Goal: Transaction & Acquisition: Purchase product/service

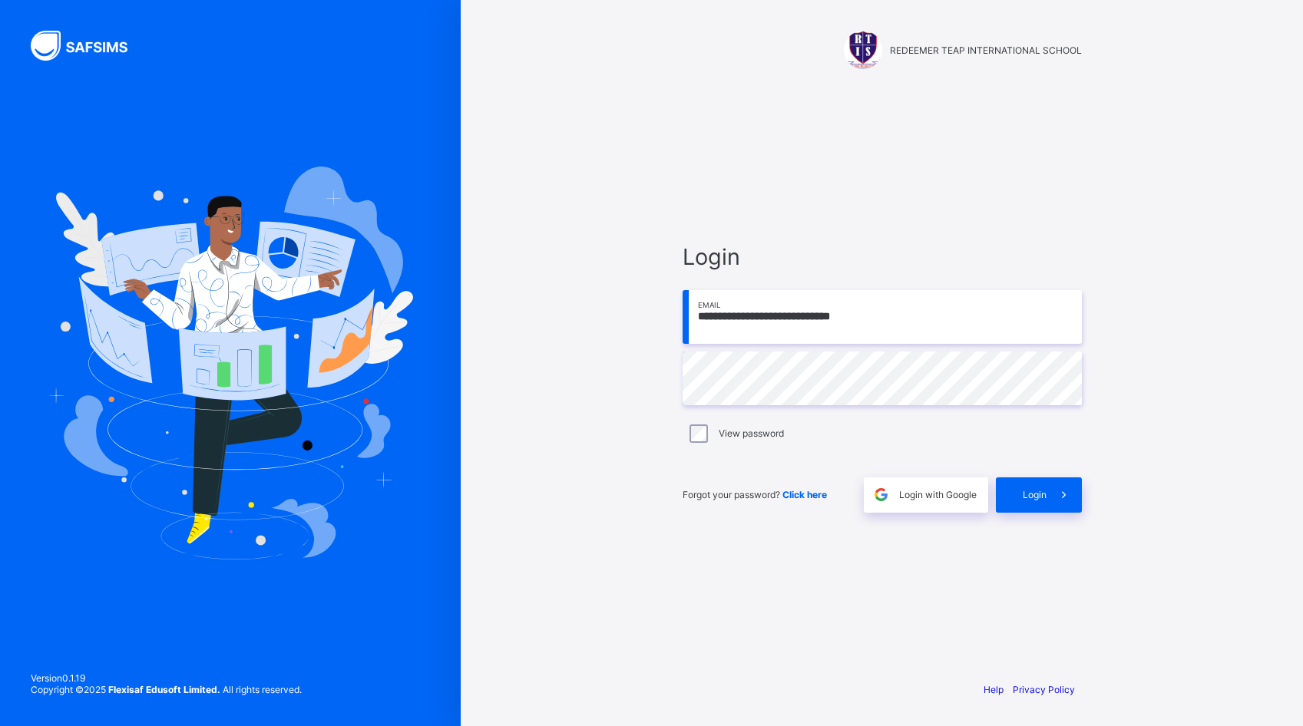
click at [1028, 494] on span "Login" at bounding box center [1035, 495] width 24 height 12
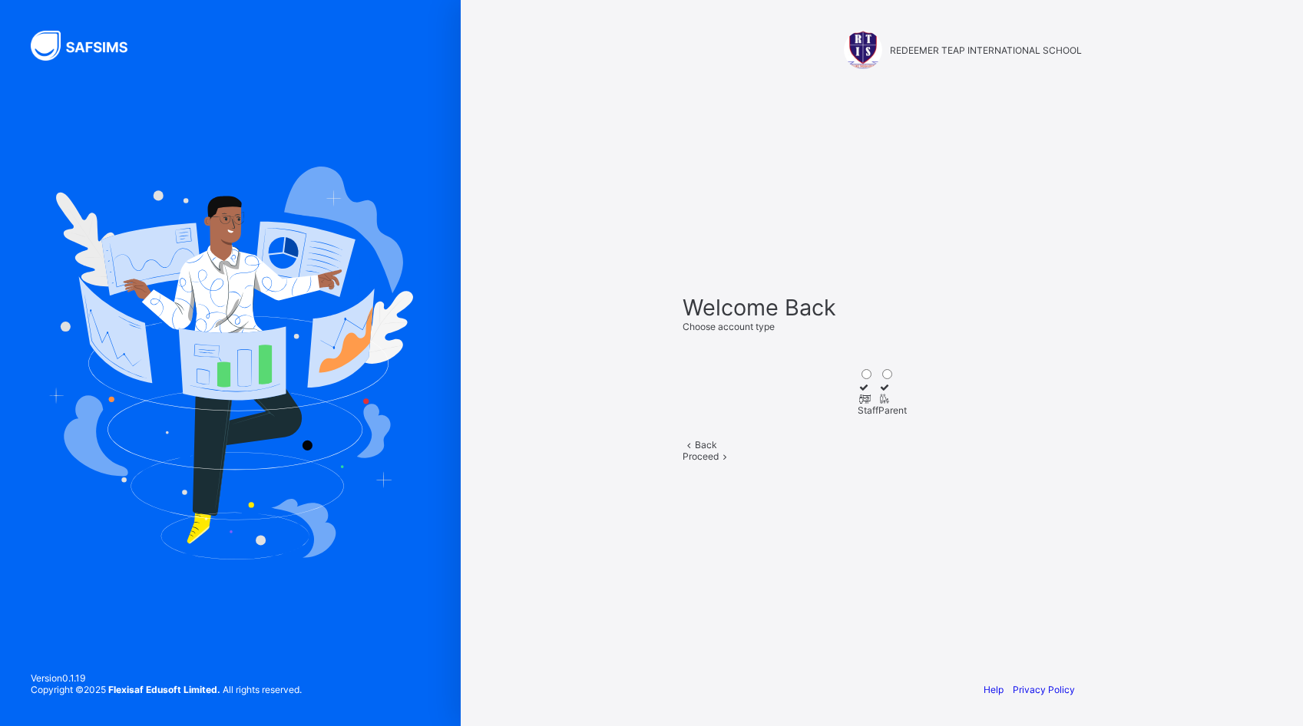
click at [858, 405] on div "Staff" at bounding box center [868, 411] width 21 height 12
click at [891, 393] on icon at bounding box center [884, 399] width 13 height 12
click at [732, 462] on span at bounding box center [725, 457] width 13 height 12
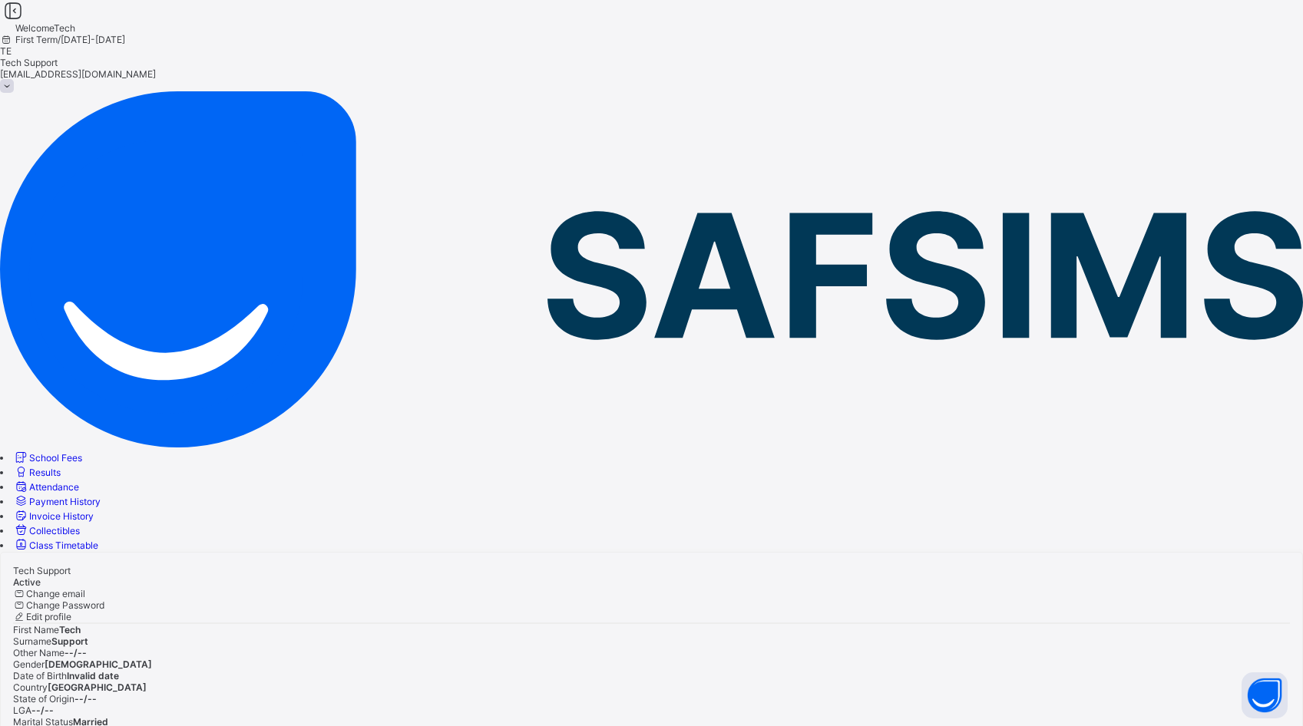
click at [82, 452] on span "School Fees" at bounding box center [55, 458] width 53 height 12
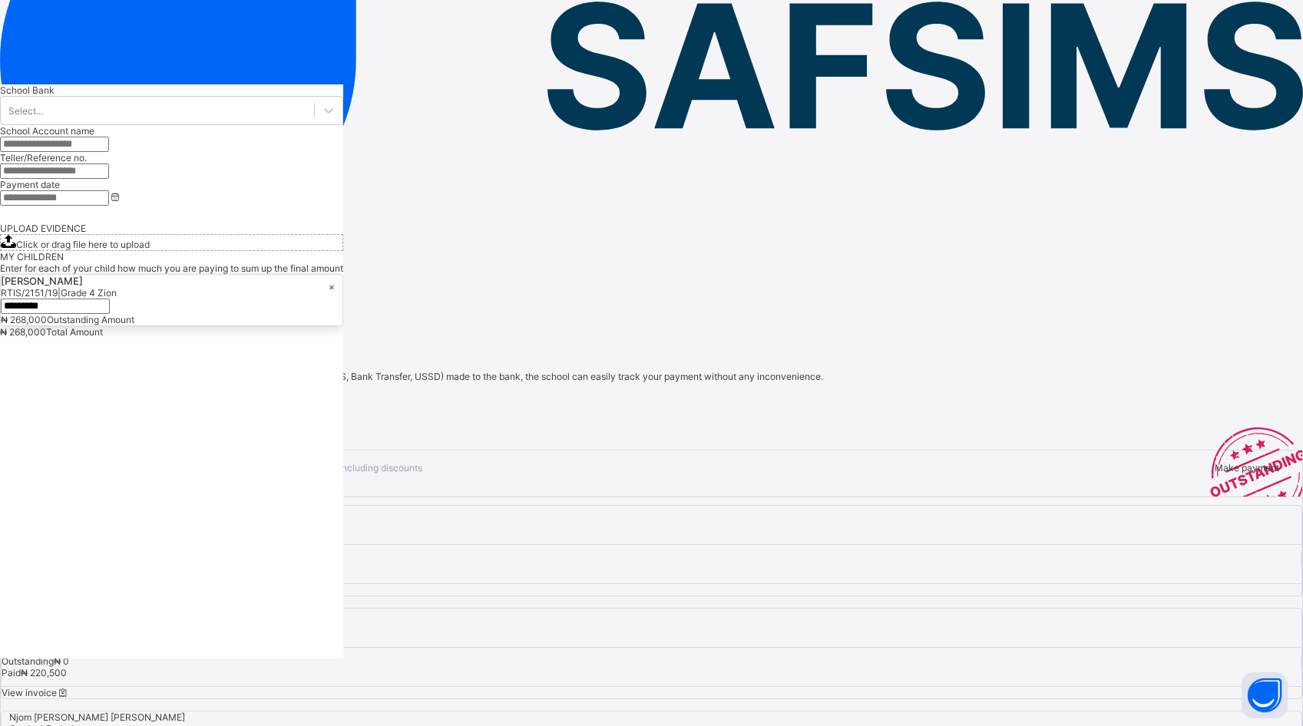
scroll to position [210, 0]
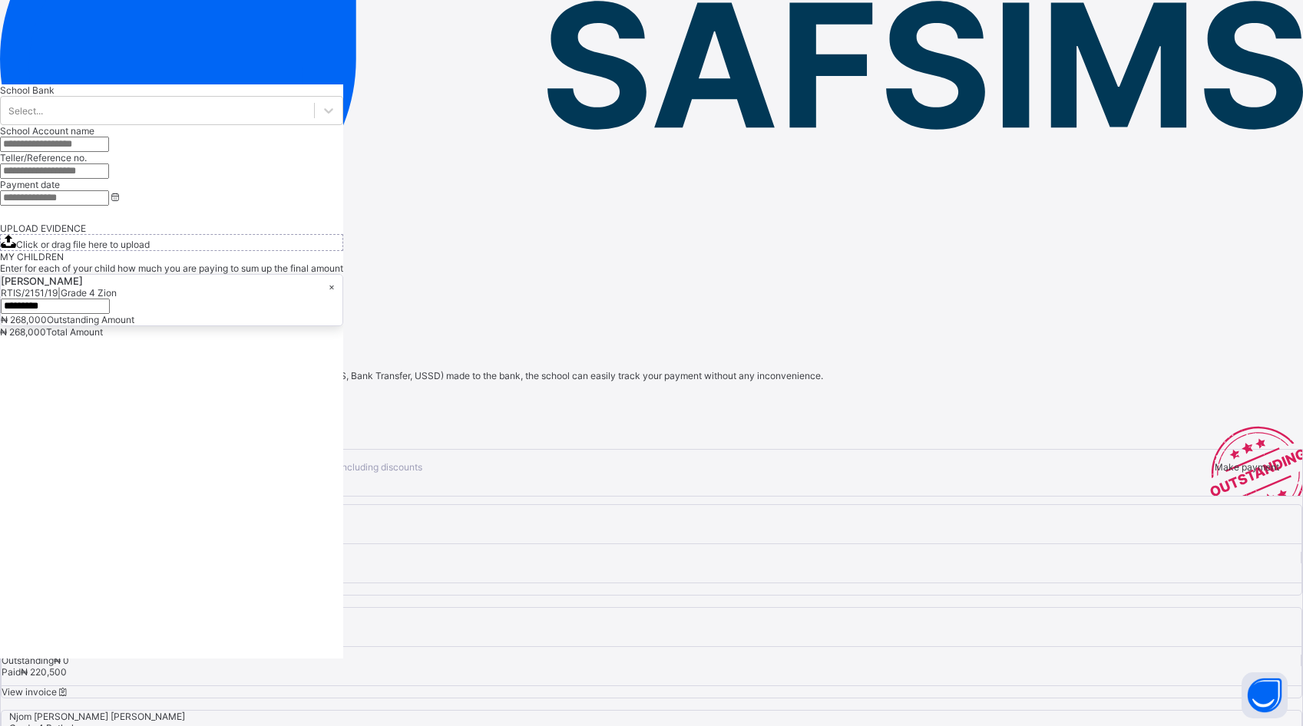
click at [70, 584] on span "View invoice" at bounding box center [36, 590] width 68 height 12
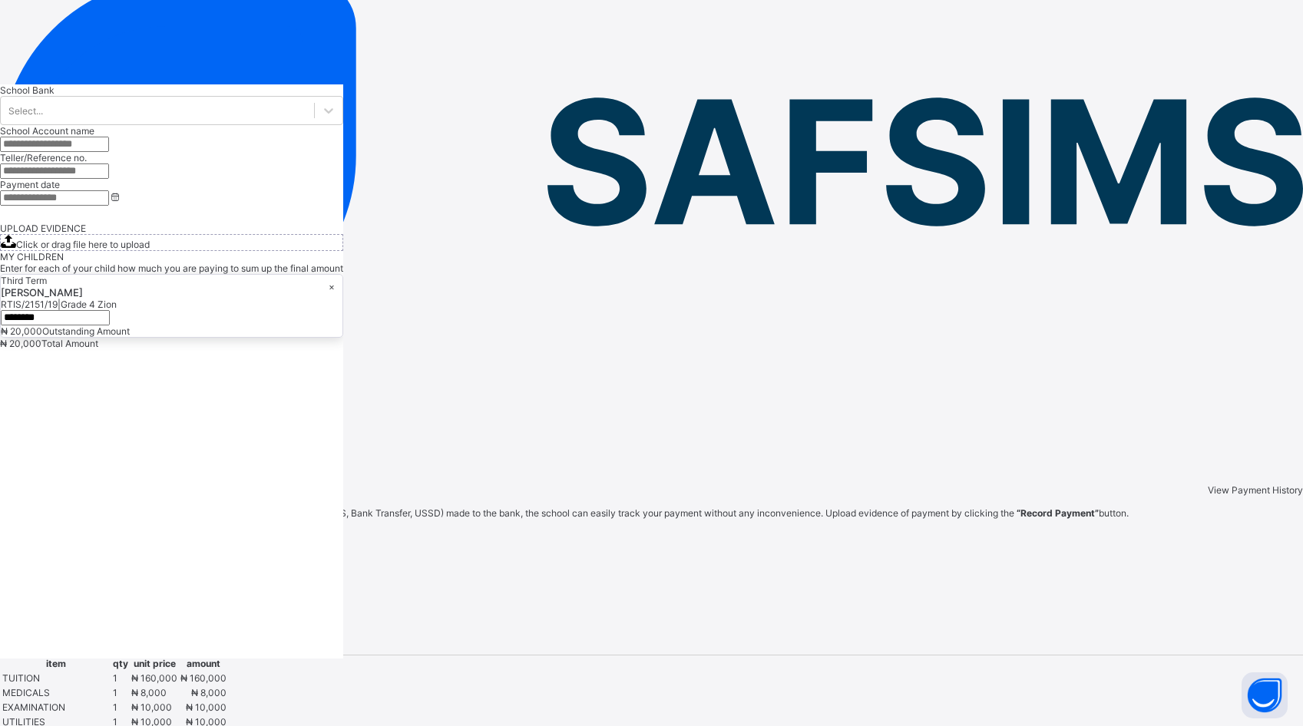
scroll to position [210, 0]
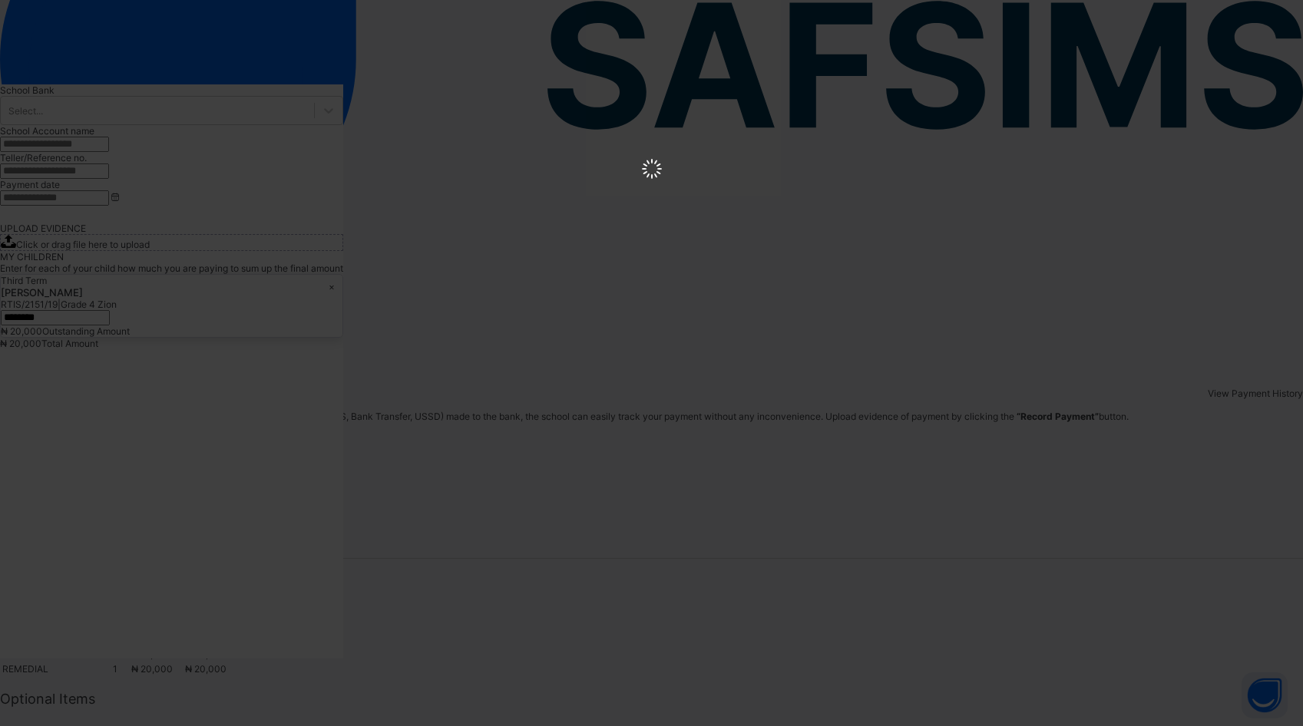
scroll to position [0, 0]
